Goal: Check status: Check status

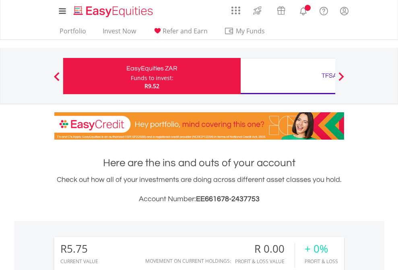
scroll to position [77, 126]
click at [131, 76] on div "Funds to invest:" at bounding box center [152, 78] width 43 height 8
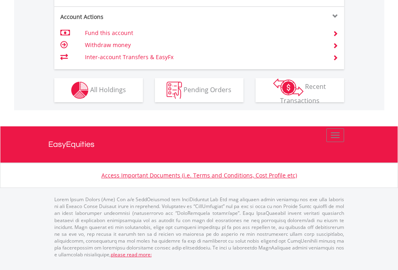
scroll to position [771, 0]
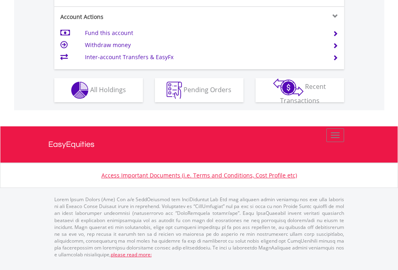
scroll to position [755, 0]
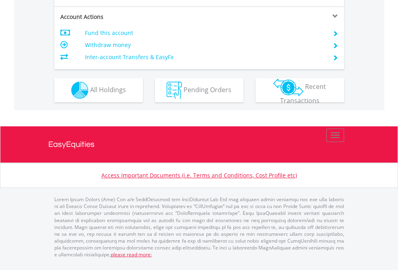
scroll to position [771, 0]
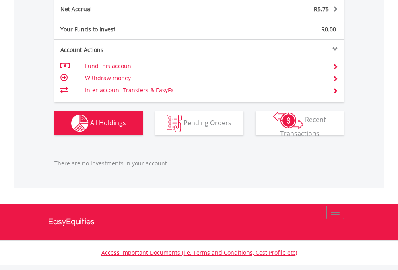
scroll to position [815, 0]
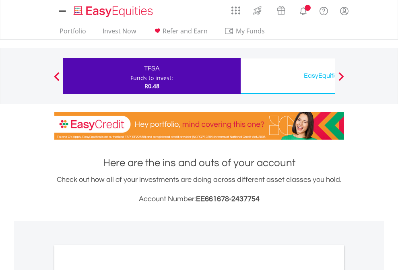
scroll to position [483, 0]
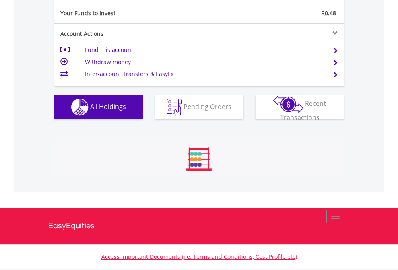
scroll to position [894, 0]
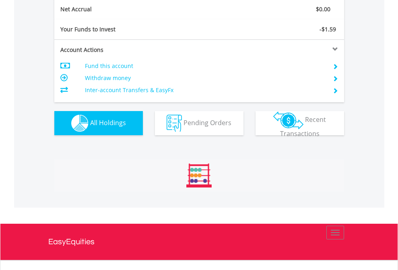
scroll to position [910, 0]
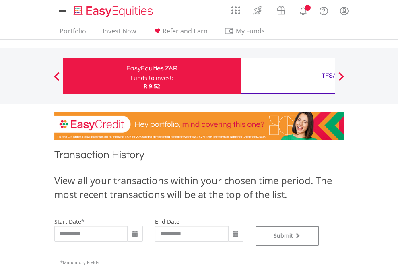
type input "**********"
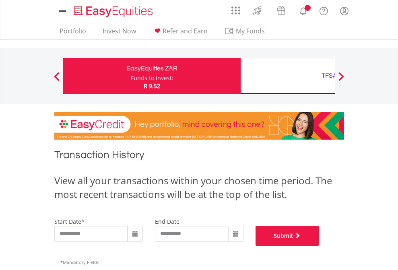
click at [319, 246] on button "Submit" at bounding box center [287, 236] width 64 height 20
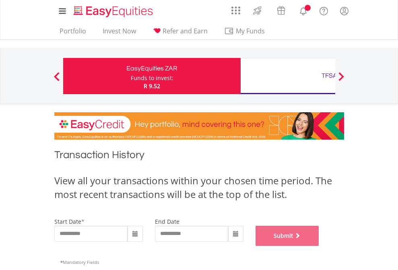
scroll to position [326, 0]
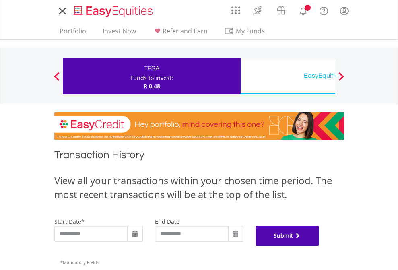
click at [319, 246] on button "Submit" at bounding box center [287, 236] width 64 height 20
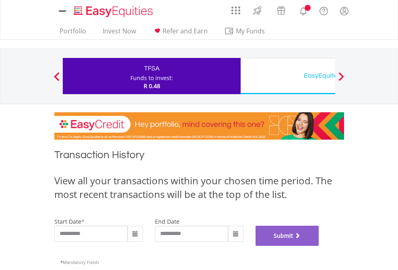
scroll to position [326, 0]
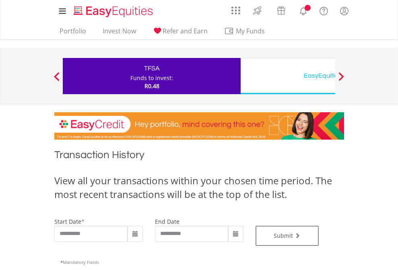
click at [287, 76] on div "EasyEquities USD" at bounding box center [329, 75] width 168 height 11
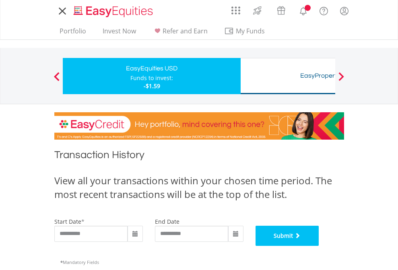
click at [319, 246] on button "Submit" at bounding box center [287, 236] width 64 height 20
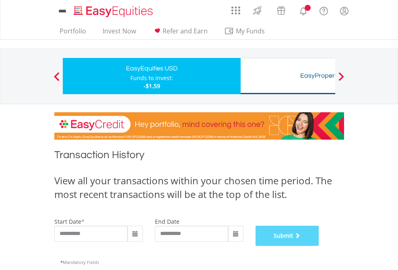
scroll to position [326, 0]
